Goal: Transaction & Acquisition: Obtain resource

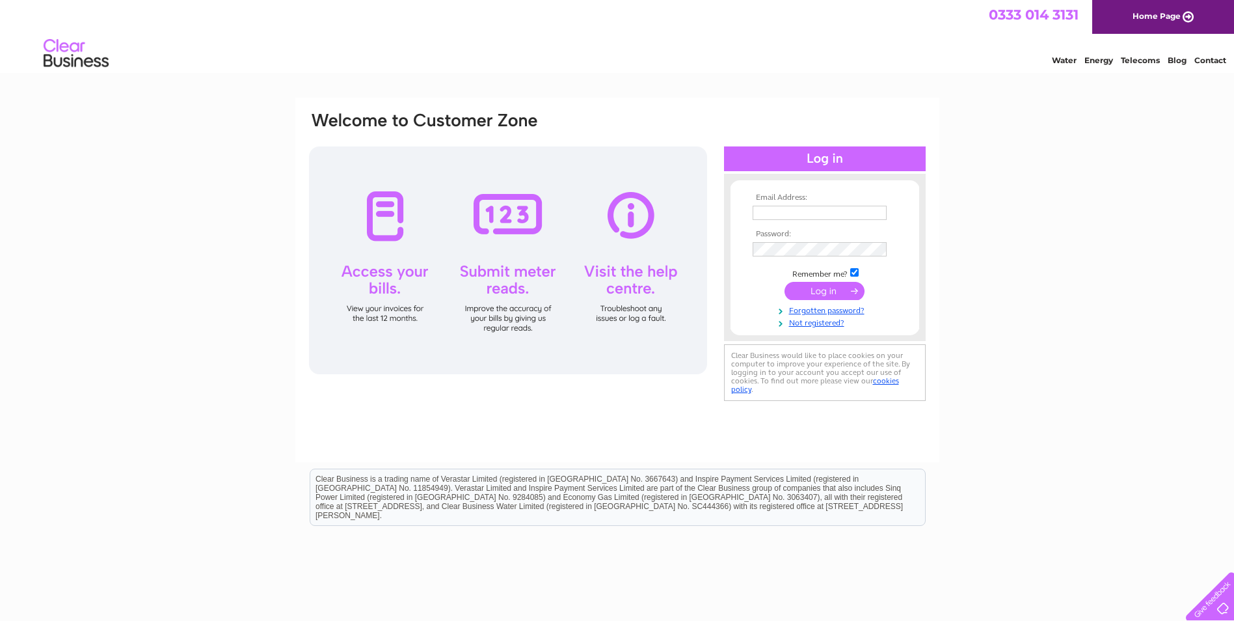
type input "[PERSON_NAME][EMAIL_ADDRESS][DOMAIN_NAME]"
click at [830, 290] on input "submit" at bounding box center [825, 291] width 80 height 18
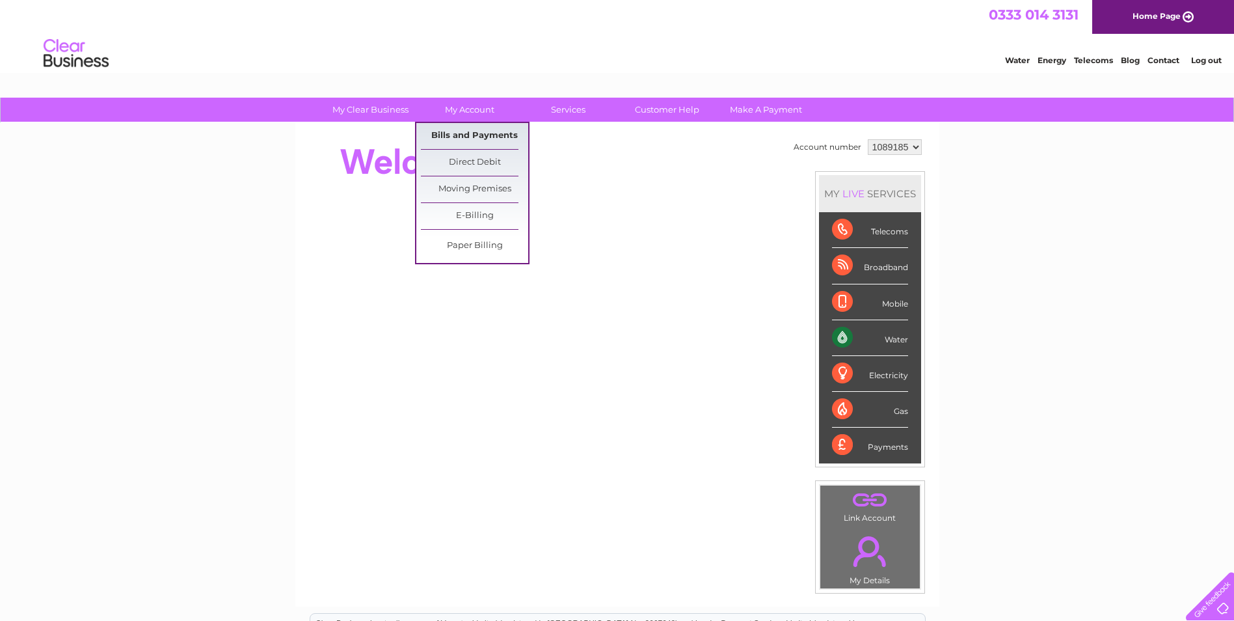
click at [470, 133] on link "Bills and Payments" at bounding box center [474, 136] width 107 height 26
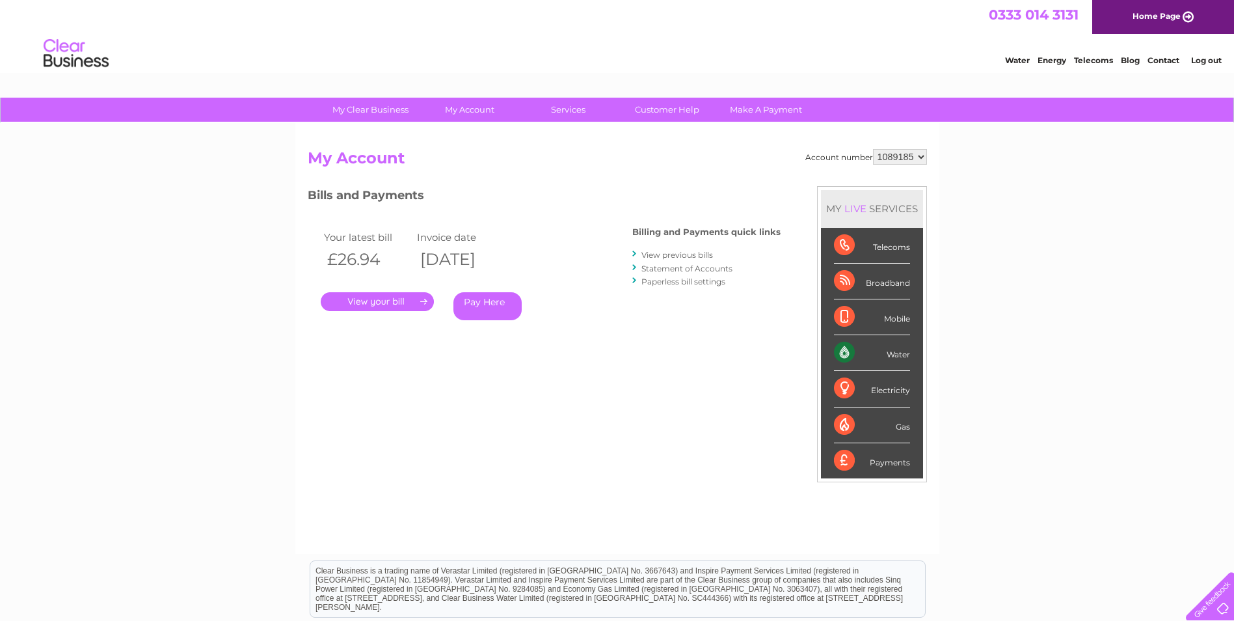
click at [413, 300] on link "." at bounding box center [377, 301] width 113 height 19
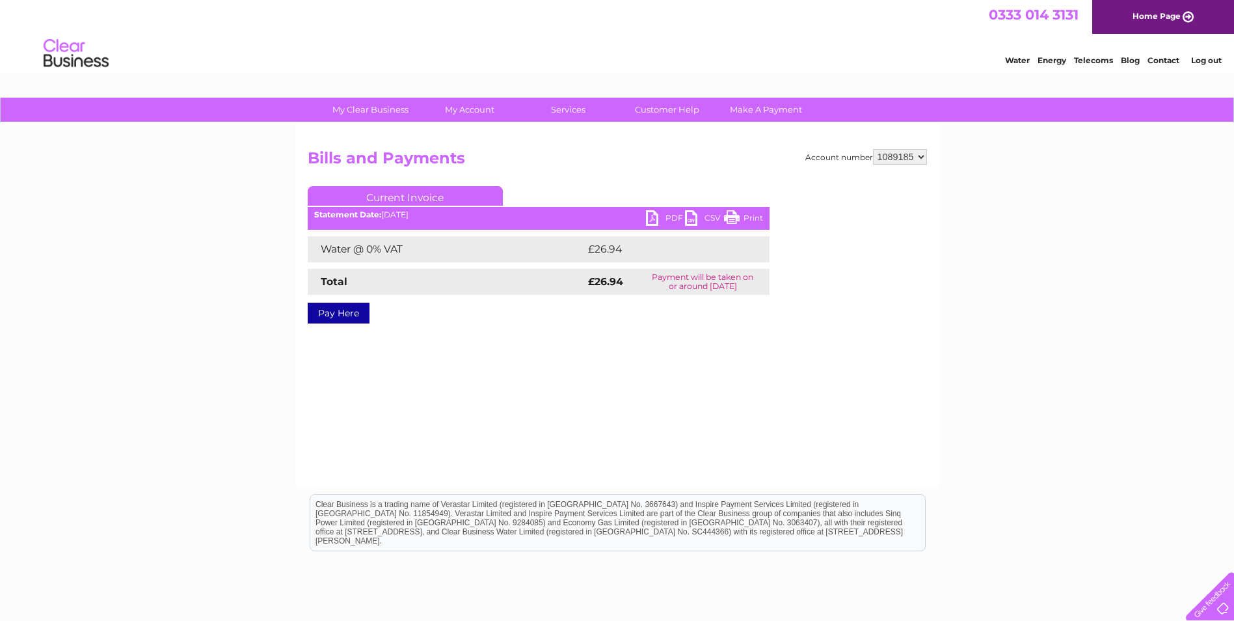
click at [666, 214] on link "PDF" at bounding box center [665, 219] width 39 height 19
click at [892, 154] on select "1089185 1089188 1089193" at bounding box center [900, 157] width 54 height 16
select select "1089188"
click at [873, 149] on select "1089185 1089188 1089193" at bounding box center [900, 157] width 54 height 16
click at [669, 217] on link "PDF" at bounding box center [665, 219] width 39 height 19
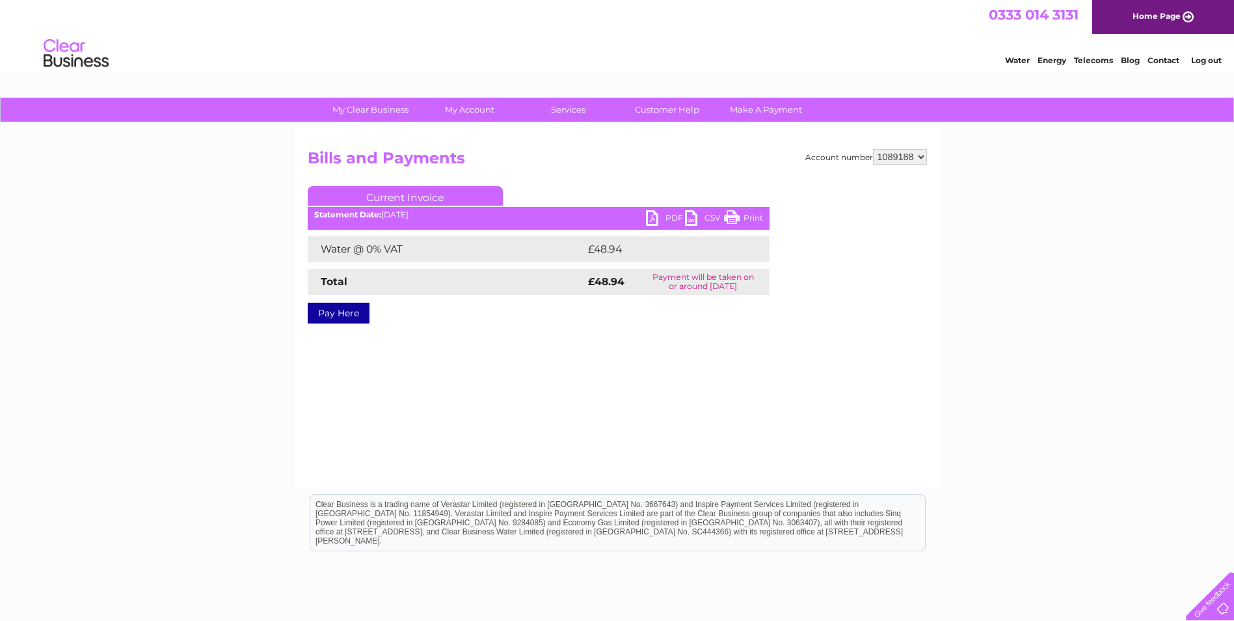
click at [890, 152] on select "1089185 1089188 1089193" at bounding box center [900, 157] width 54 height 16
select select "1089193"
click at [873, 149] on select "1089185 1089188 1089193" at bounding box center [900, 157] width 54 height 16
click at [655, 218] on link "PDF" at bounding box center [665, 219] width 39 height 19
